Goal: Information Seeking & Learning: Check status

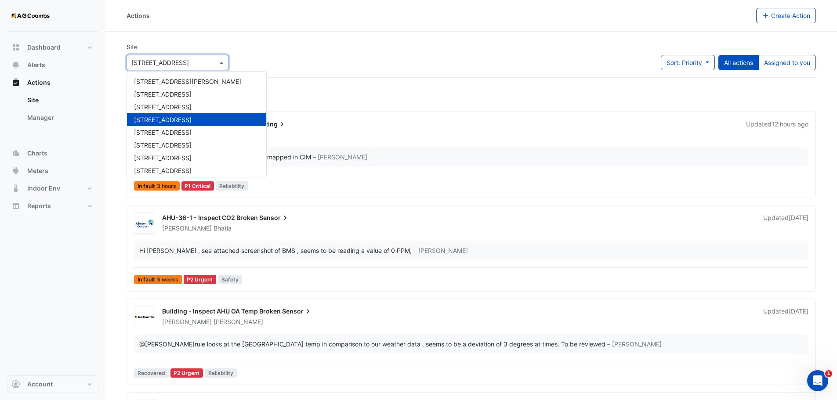
click at [215, 63] on div at bounding box center [177, 63] width 101 height 10
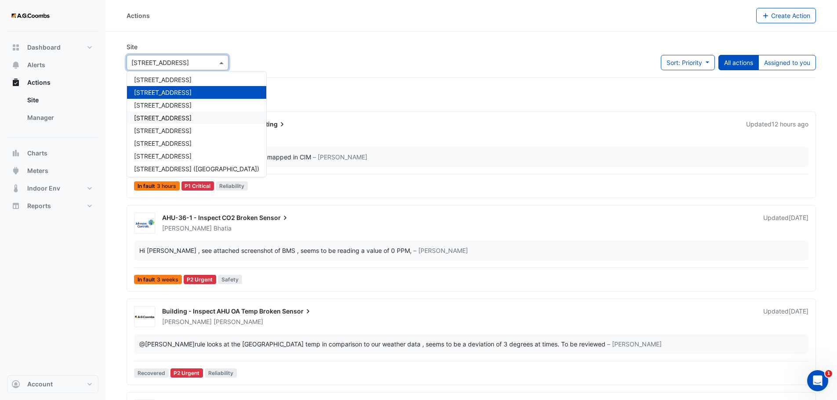
scroll to position [42, 0]
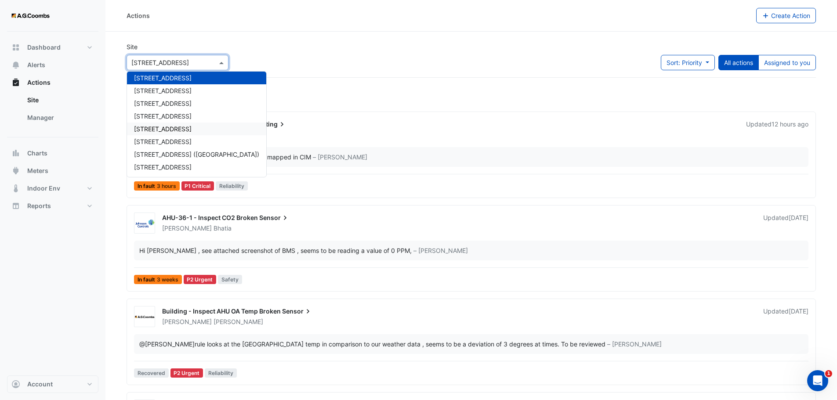
click at [161, 129] on span "[STREET_ADDRESS]" at bounding box center [163, 128] width 58 height 7
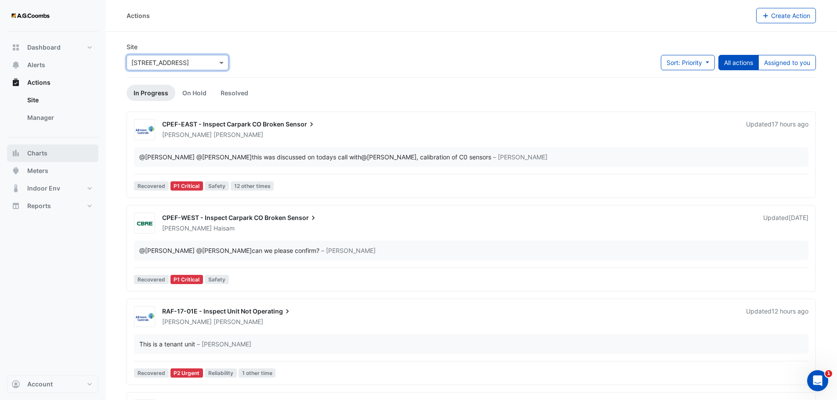
click at [44, 158] on button "Charts" at bounding box center [52, 154] width 91 height 18
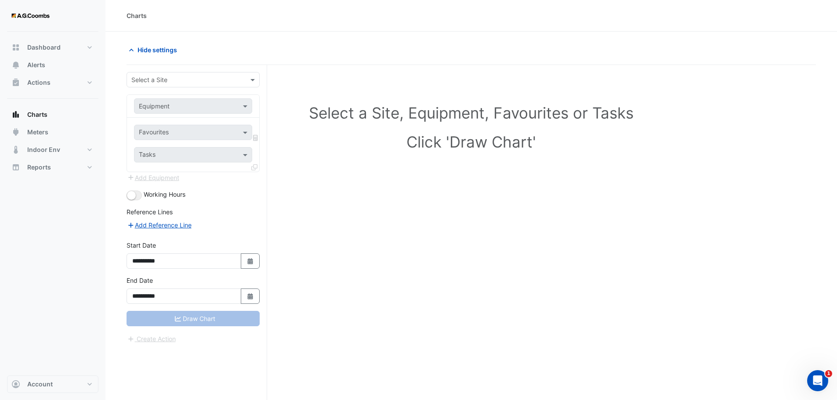
click at [246, 82] on div at bounding box center [193, 80] width 132 height 10
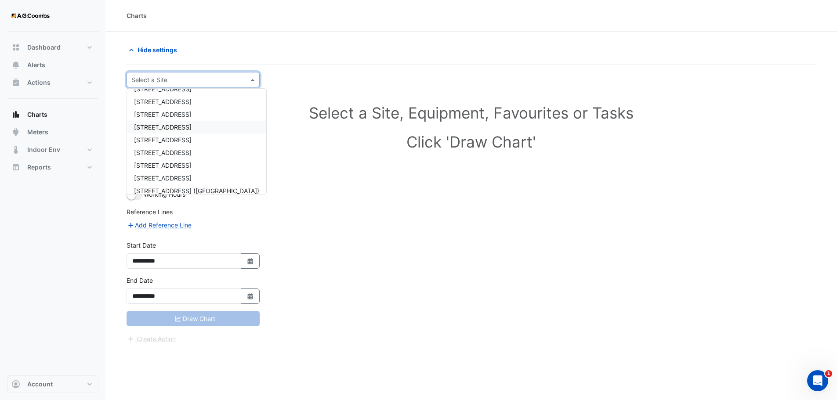
scroll to position [42, 0]
click at [178, 143] on span "[STREET_ADDRESS]" at bounding box center [163, 145] width 58 height 7
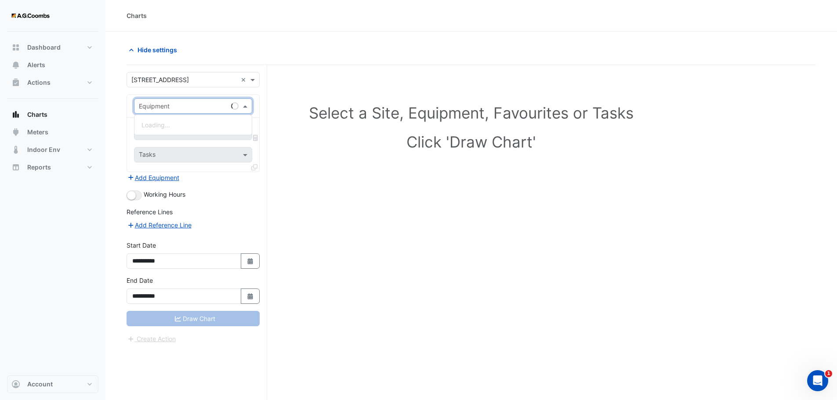
click at [244, 108] on span at bounding box center [246, 105] width 11 height 9
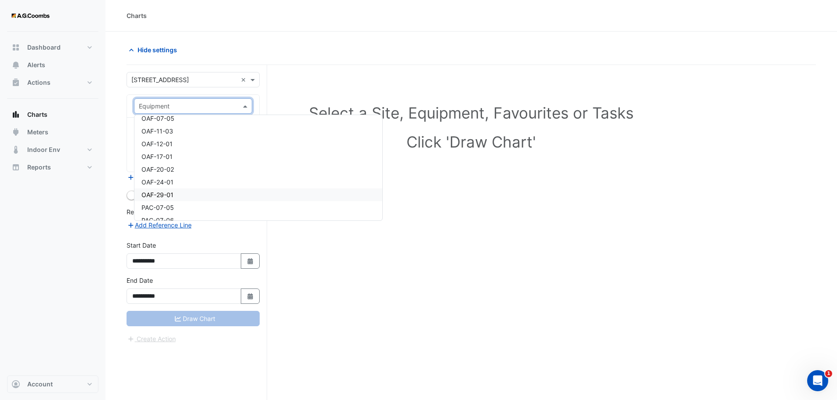
scroll to position [1316, 0]
click at [166, 136] on span "OAF-07-05" at bounding box center [157, 133] width 33 height 7
click at [245, 106] on span at bounding box center [246, 105] width 11 height 9
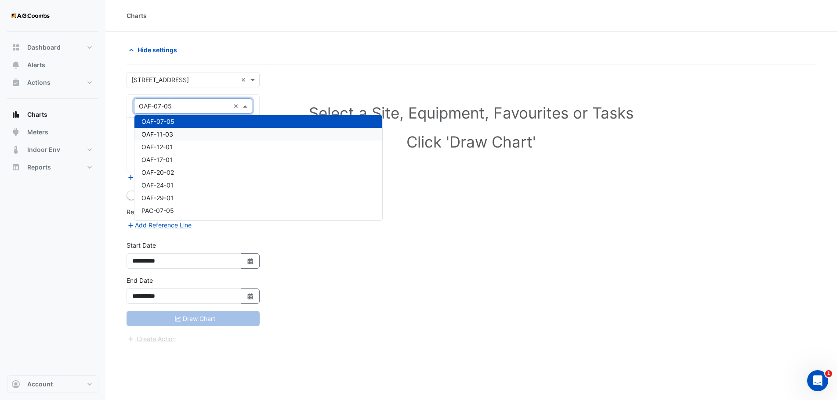
click at [167, 136] on span "OAF-11-03" at bounding box center [157, 133] width 32 height 7
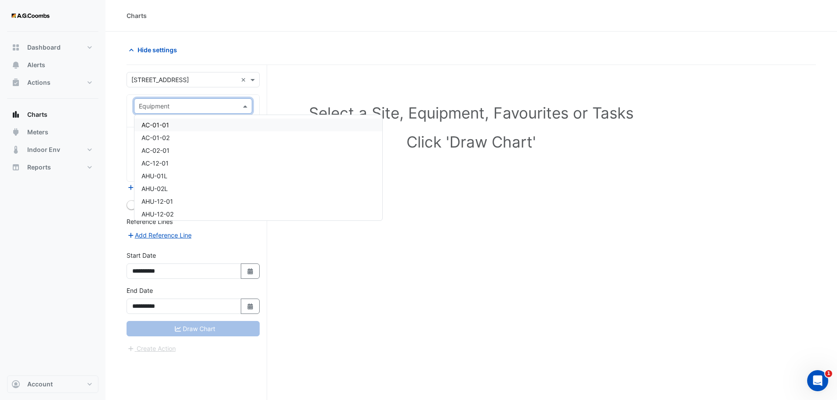
click at [250, 107] on span at bounding box center [246, 105] width 11 height 9
click at [593, 249] on div "Select a Site, Equipment, Favourites or Tasks Click 'Draw Chart'" at bounding box center [471, 249] width 689 height 369
